Goal: Information Seeking & Learning: Understand process/instructions

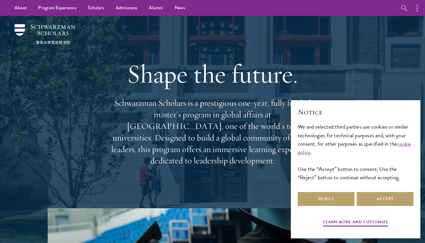
click at [319, 191] on div "Reject Accept" at bounding box center [356, 199] width 116 height 16
click at [307, 207] on div "Reject Accept" at bounding box center [356, 199] width 116 height 16
click at [316, 204] on button "Reject" at bounding box center [326, 199] width 57 height 14
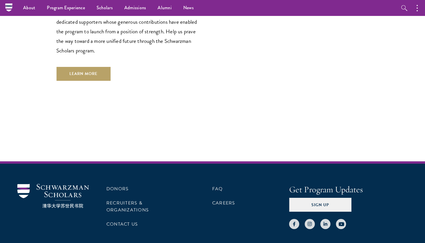
scroll to position [1565, 0]
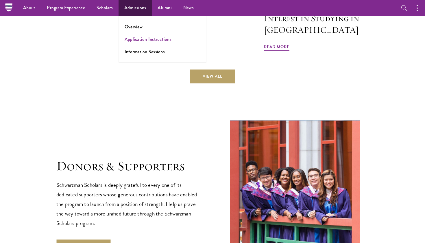
click at [148, 39] on link "Application Instructions" at bounding box center [148, 39] width 47 height 7
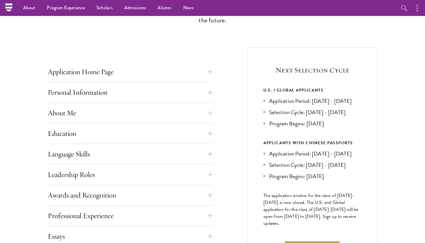
scroll to position [185, 0]
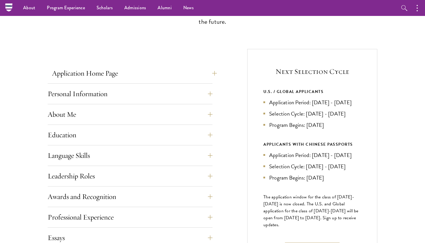
click at [207, 78] on button "Application Home Page" at bounding box center [134, 73] width 165 height 14
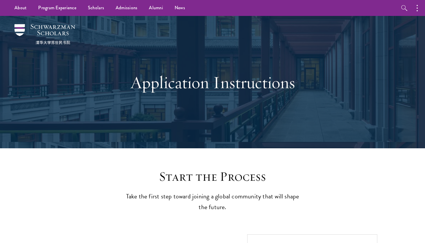
scroll to position [0, 0]
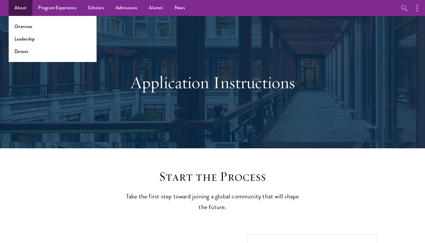
click at [28, 32] on ul "Overview Leadership Donors" at bounding box center [53, 39] width 88 height 46
click at [29, 29] on link "Overview" at bounding box center [23, 26] width 18 height 7
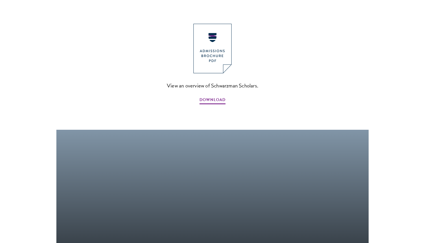
scroll to position [657, 0]
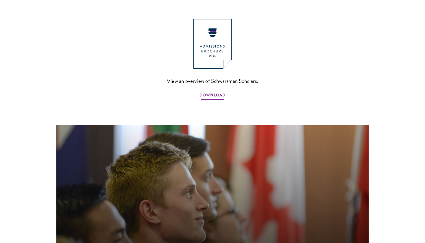
click at [216, 91] on span "DOWNLOAD" at bounding box center [213, 95] width 26 height 9
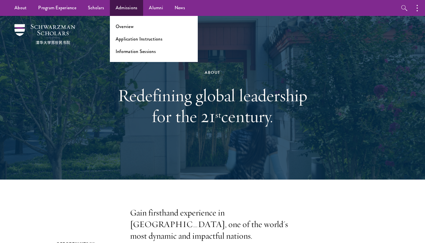
scroll to position [0, 0]
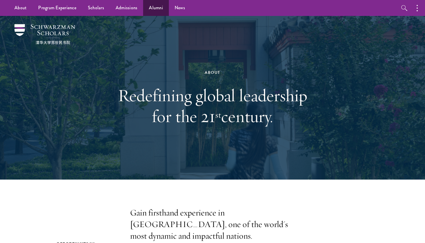
click at [158, 7] on link "Alumni" at bounding box center [156, 8] width 26 height 16
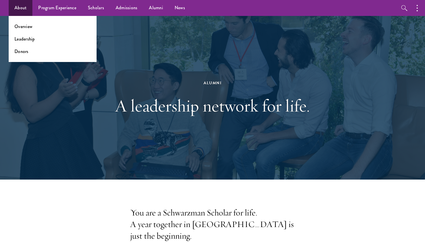
click at [25, 5] on link "About" at bounding box center [21, 8] width 24 height 16
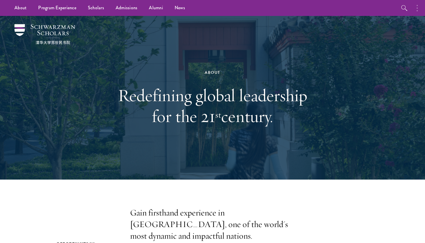
click at [418, 7] on button "button" at bounding box center [419, 8] width 13 height 16
click at [361, 9] on button "button" at bounding box center [357, 8] width 13 height 16
